Goal: Check status: Check status

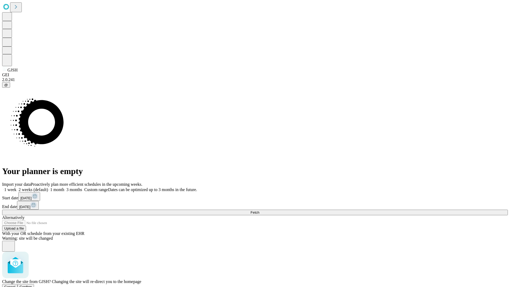
click at [32, 285] on span "Confirm" at bounding box center [26, 287] width 12 height 4
click at [16, 187] on label "1 week" at bounding box center [9, 189] width 14 height 5
click at [259, 211] on span "Fetch" at bounding box center [255, 213] width 9 height 4
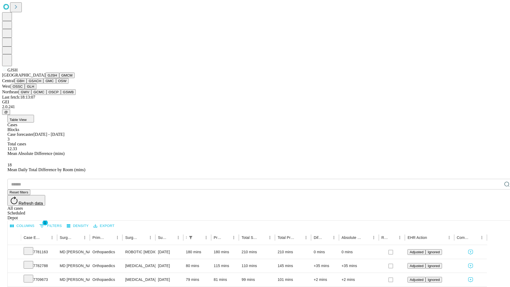
click at [59, 78] on button "GMCM" at bounding box center [66, 76] width 15 height 6
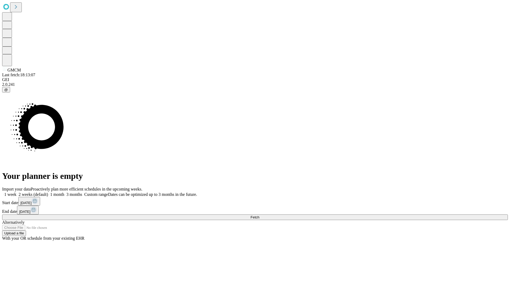
click at [259, 215] on span "Fetch" at bounding box center [255, 217] width 9 height 4
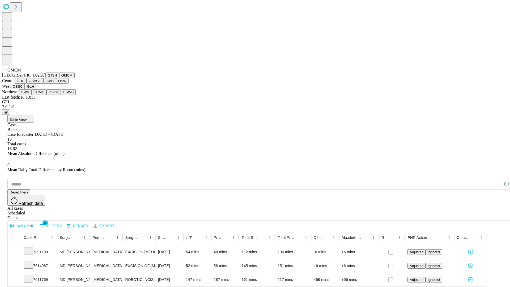
click at [27, 84] on button "GBH" at bounding box center [21, 81] width 12 height 6
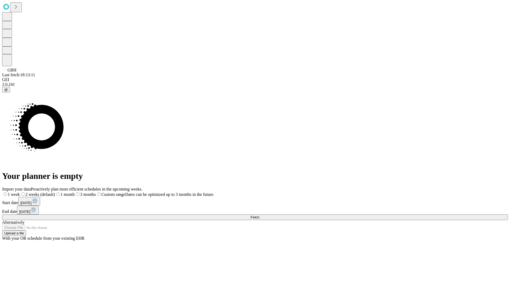
click at [20, 192] on label "1 week" at bounding box center [11, 194] width 18 height 5
click at [259, 215] on span "Fetch" at bounding box center [255, 217] width 9 height 4
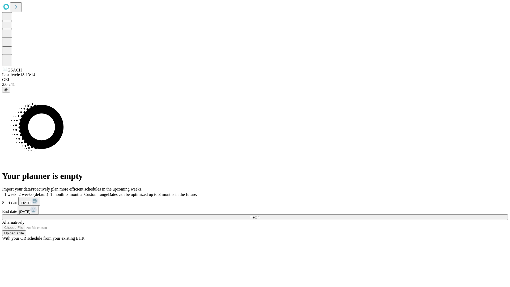
click at [16, 192] on label "1 week" at bounding box center [9, 194] width 14 height 5
click at [259, 215] on span "Fetch" at bounding box center [255, 217] width 9 height 4
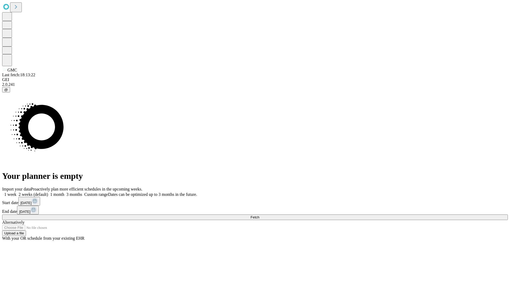
click at [16, 192] on label "1 week" at bounding box center [9, 194] width 14 height 5
click at [259, 215] on span "Fetch" at bounding box center [255, 217] width 9 height 4
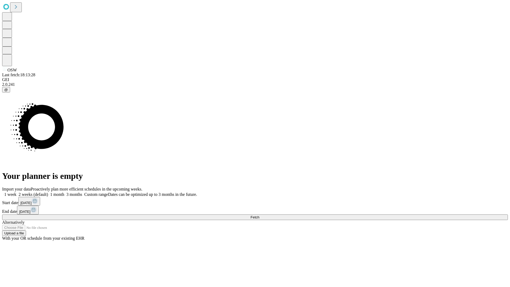
click at [16, 192] on label "1 week" at bounding box center [9, 194] width 14 height 5
click at [259, 215] on span "Fetch" at bounding box center [255, 217] width 9 height 4
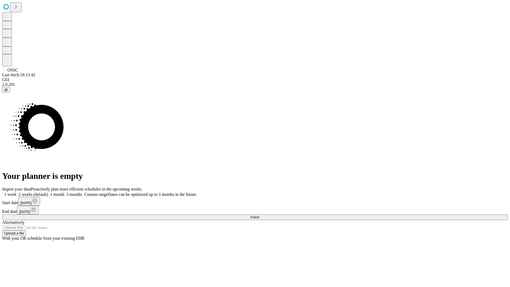
click at [259, 215] on span "Fetch" at bounding box center [255, 217] width 9 height 4
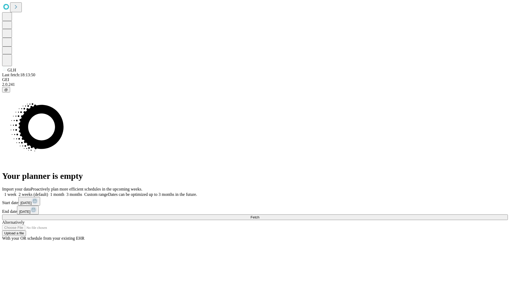
click at [16, 192] on label "1 week" at bounding box center [9, 194] width 14 height 5
click at [259, 215] on span "Fetch" at bounding box center [255, 217] width 9 height 4
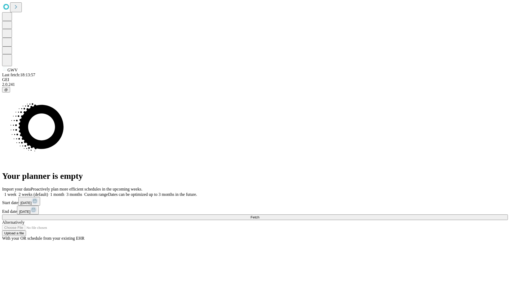
click at [16, 192] on label "1 week" at bounding box center [9, 194] width 14 height 5
click at [259, 215] on span "Fetch" at bounding box center [255, 217] width 9 height 4
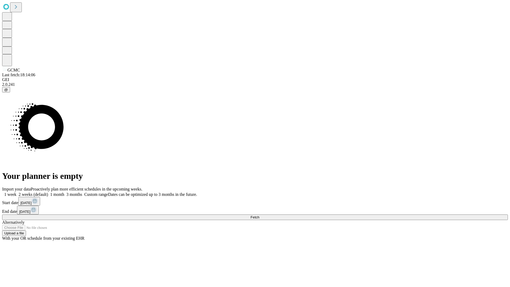
click at [259, 215] on span "Fetch" at bounding box center [255, 217] width 9 height 4
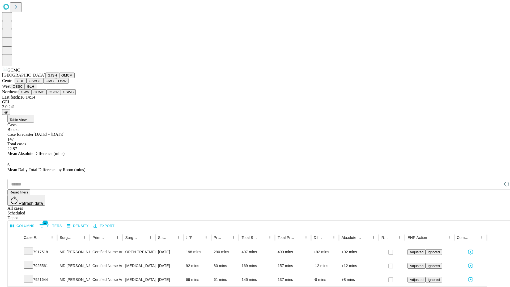
click at [47, 95] on button "OSCP" at bounding box center [54, 92] width 14 height 6
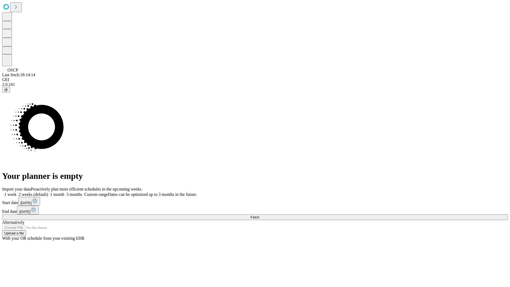
click at [16, 192] on label "1 week" at bounding box center [9, 194] width 14 height 5
click at [259, 215] on span "Fetch" at bounding box center [255, 217] width 9 height 4
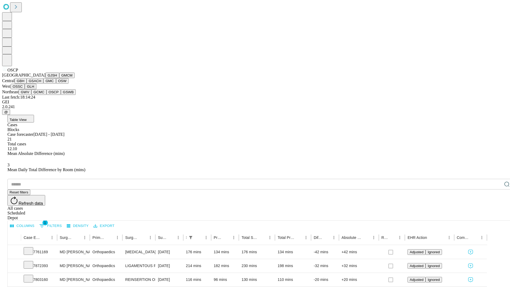
click at [61, 95] on button "GSWB" at bounding box center [68, 92] width 15 height 6
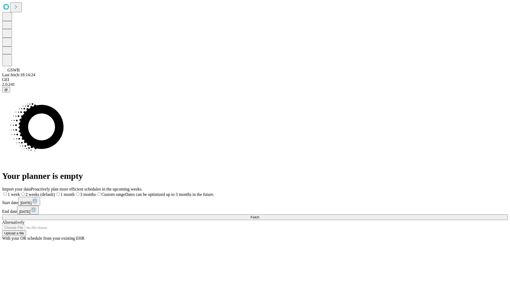
click at [20, 192] on label "1 week" at bounding box center [11, 194] width 18 height 5
click at [259, 215] on span "Fetch" at bounding box center [255, 217] width 9 height 4
